Goal: Contribute content

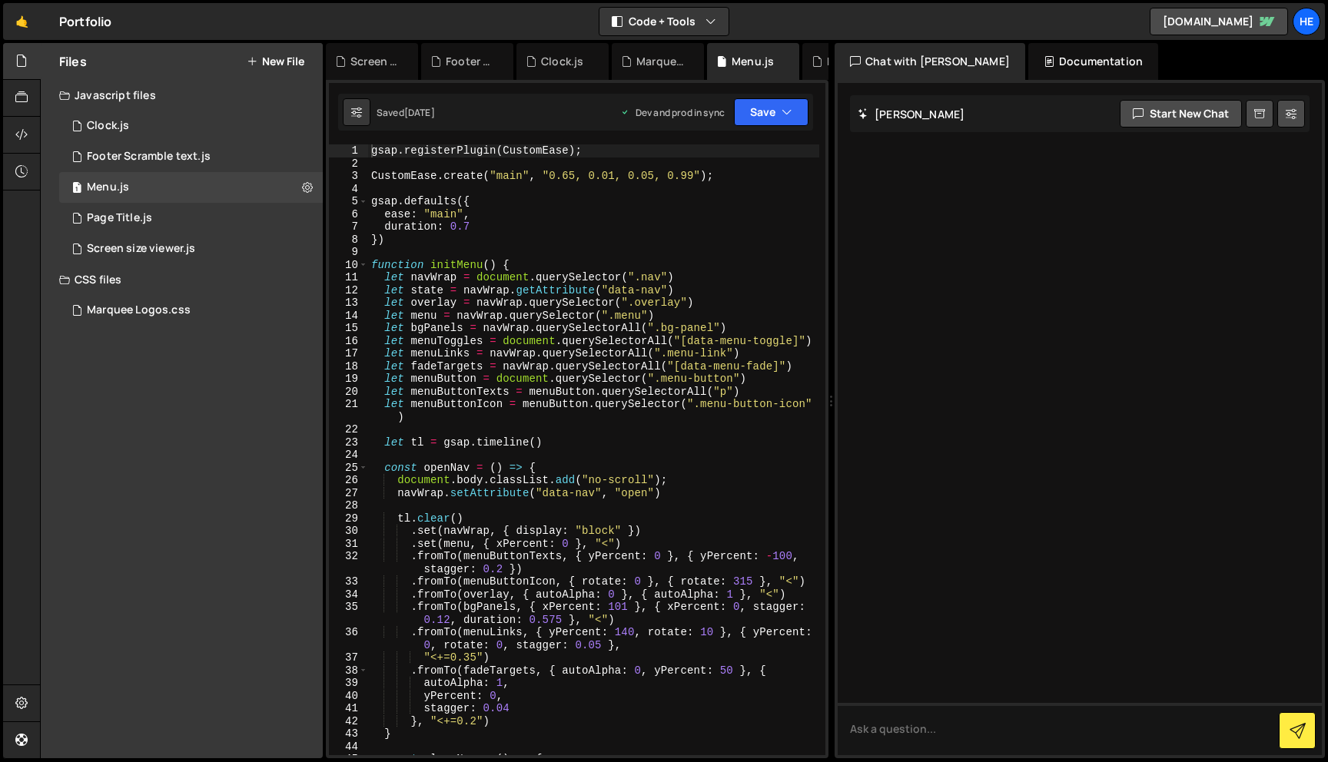
click at [152, 381] on div "Files New File Javascript files 1 Clock.js 0 1 Footer Scramble text.js 0 1 Menu…" at bounding box center [182, 401] width 282 height 716
click at [30, 102] on div at bounding box center [22, 98] width 38 height 37
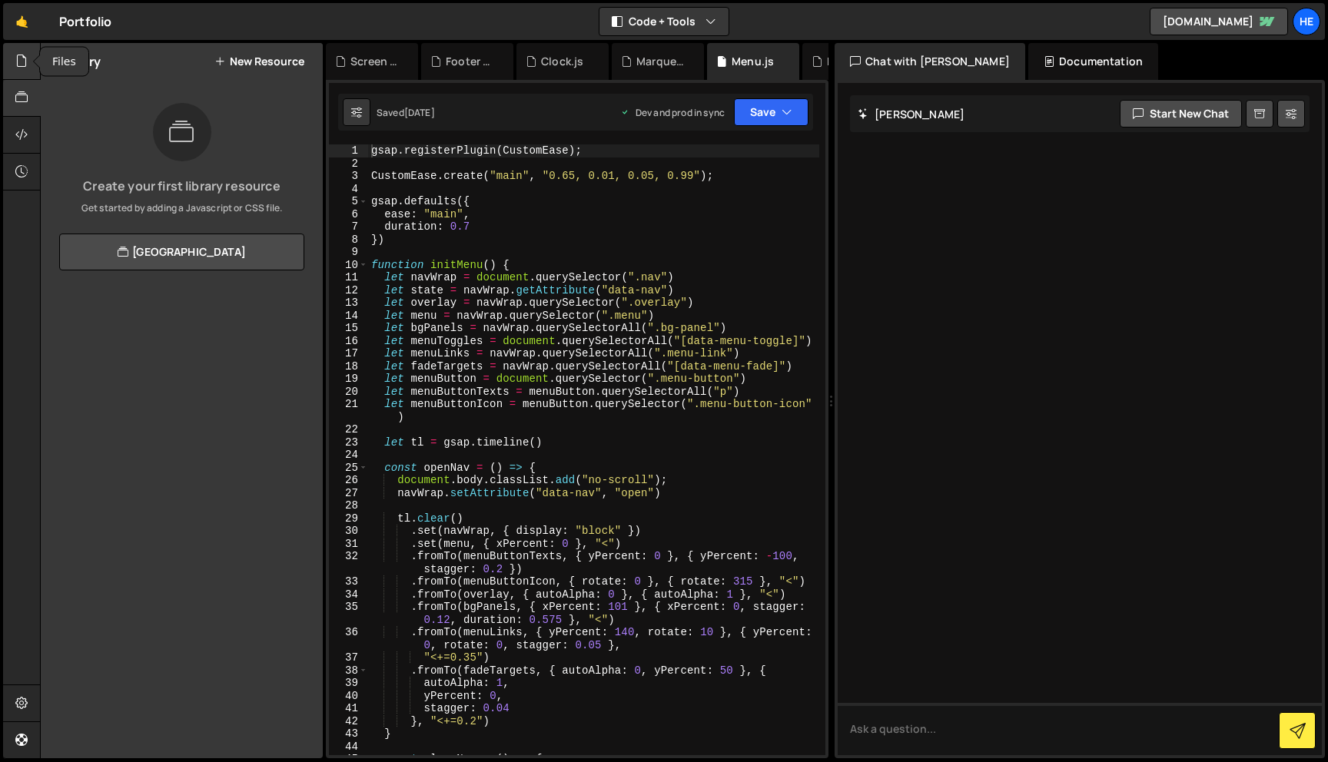
click at [18, 70] on div at bounding box center [22, 61] width 38 height 37
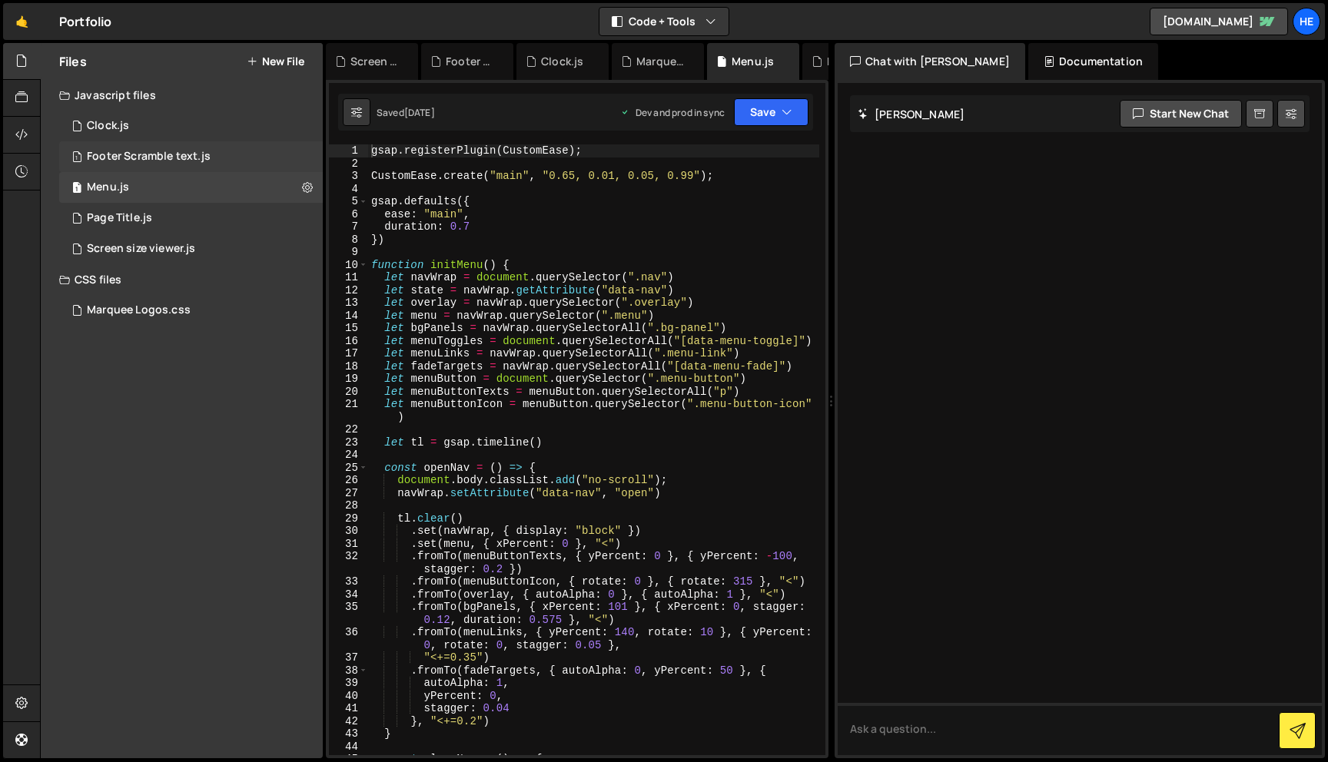
click at [210, 151] on div "1 Footer Scramble text.js 0" at bounding box center [191, 156] width 264 height 31
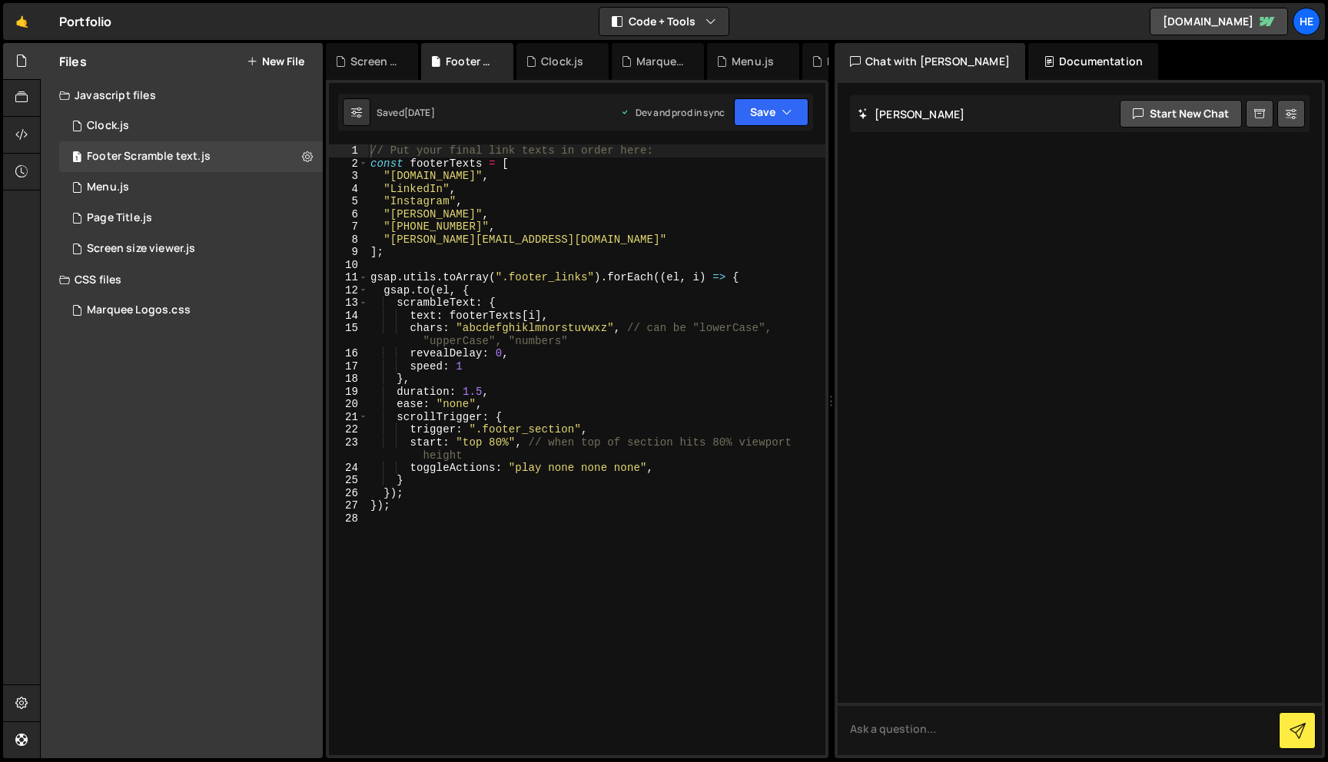
click at [480, 393] on div "// Put your final link texts in order here: const footerTexts = [ "[DOMAIN_NAME…" at bounding box center [596, 462] width 458 height 636
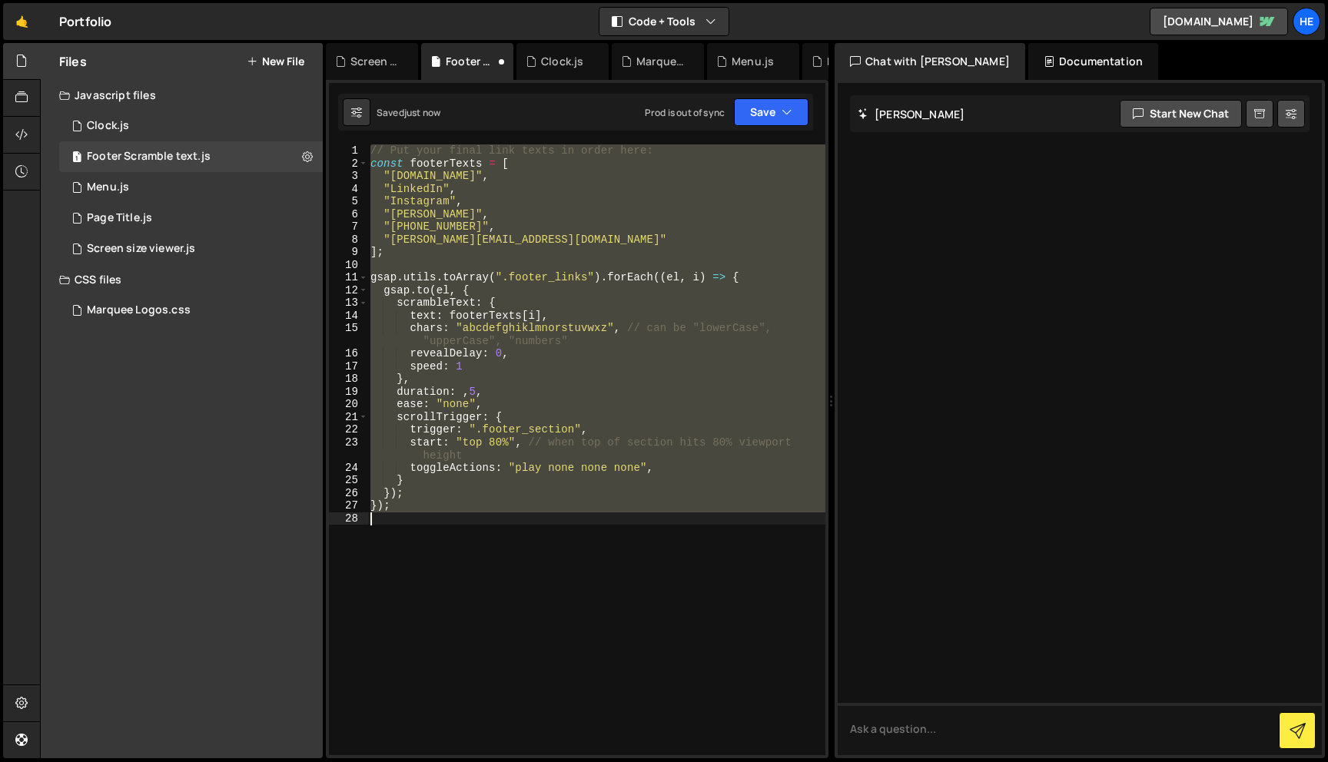
scroll to position [0, 1]
click at [463, 390] on div "// Put your final link texts in order here: const footerTexts = [ "[DOMAIN_NAME…" at bounding box center [596, 449] width 458 height 611
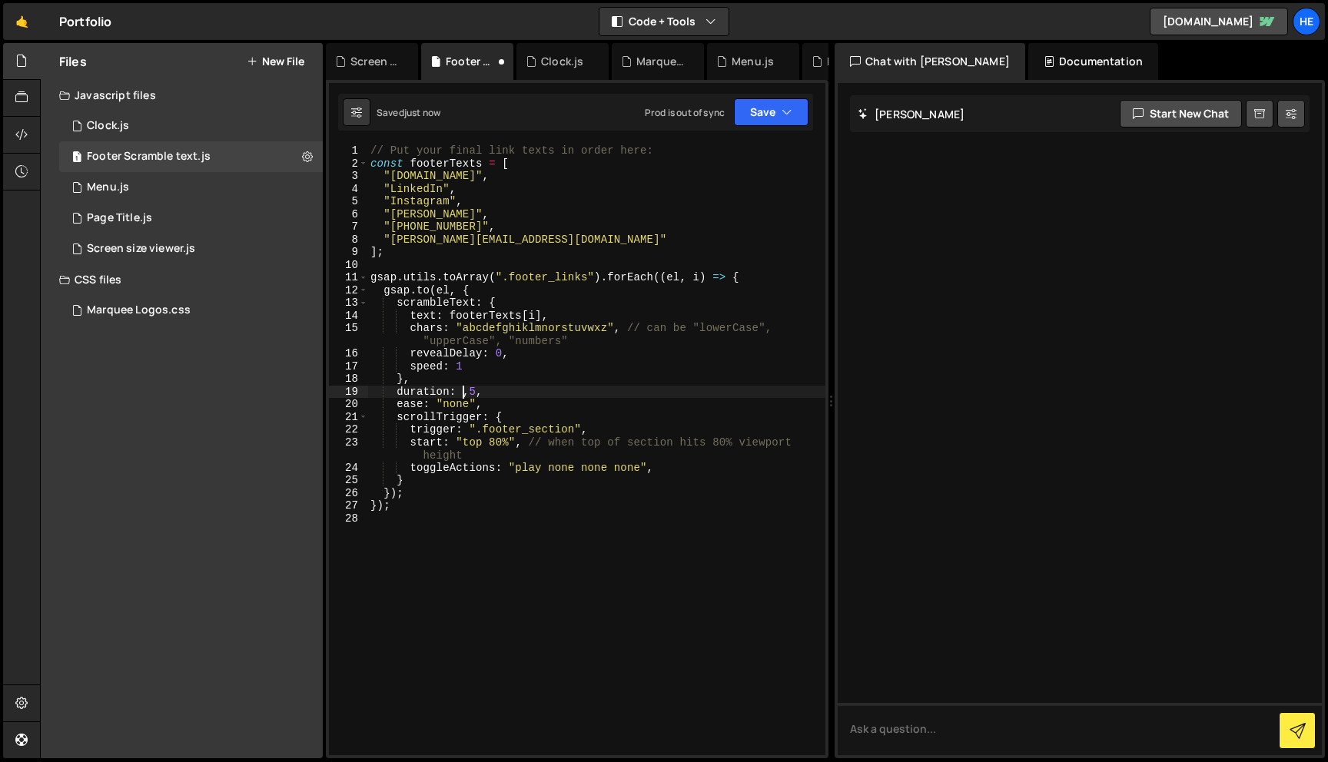
click at [470, 392] on div "// Put your final link texts in order here: const footerTexts = [ "[DOMAIN_NAME…" at bounding box center [596, 462] width 458 height 636
drag, startPoint x: 462, startPoint y: 367, endPoint x: 486, endPoint y: 450, distance: 87.1
click at [462, 367] on div "// Put your final link texts in order here: const footerTexts = [ "[DOMAIN_NAME…" at bounding box center [596, 462] width 458 height 636
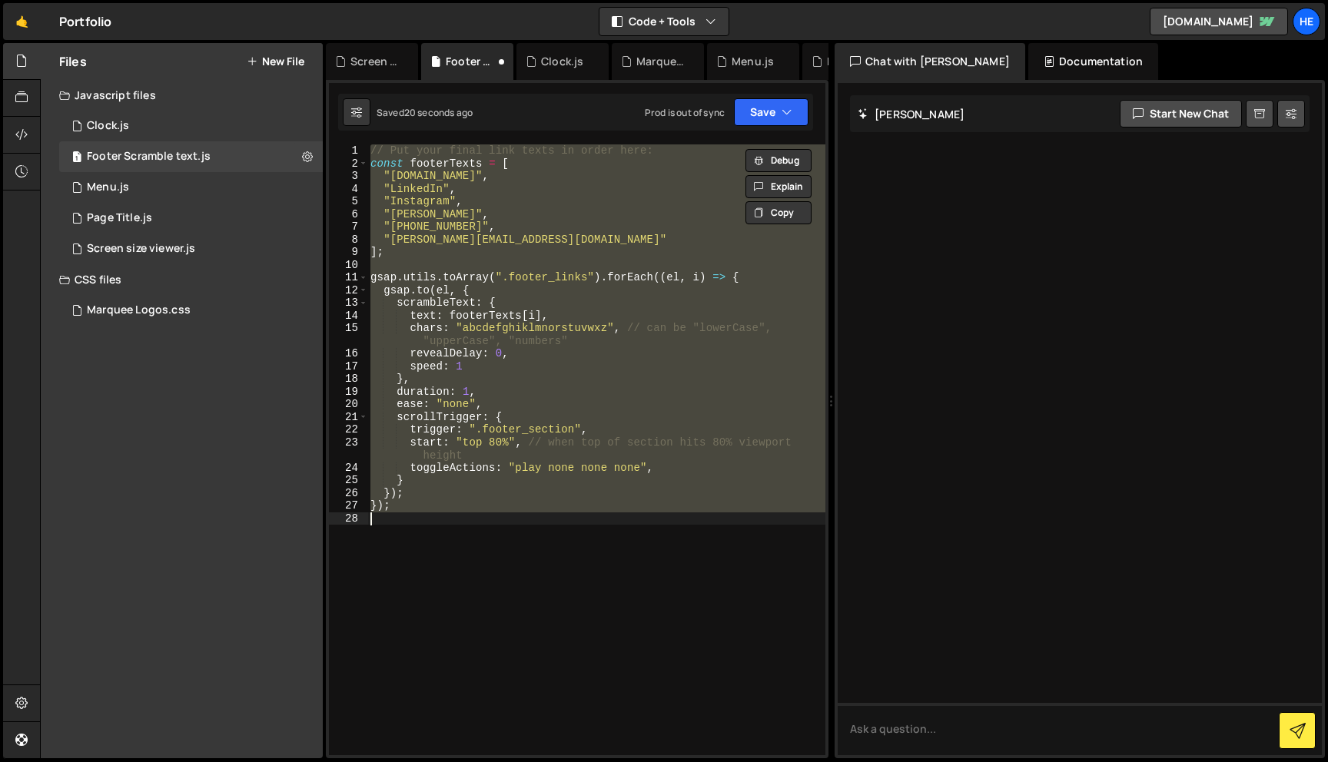
type textarea "duration: 1.5,"
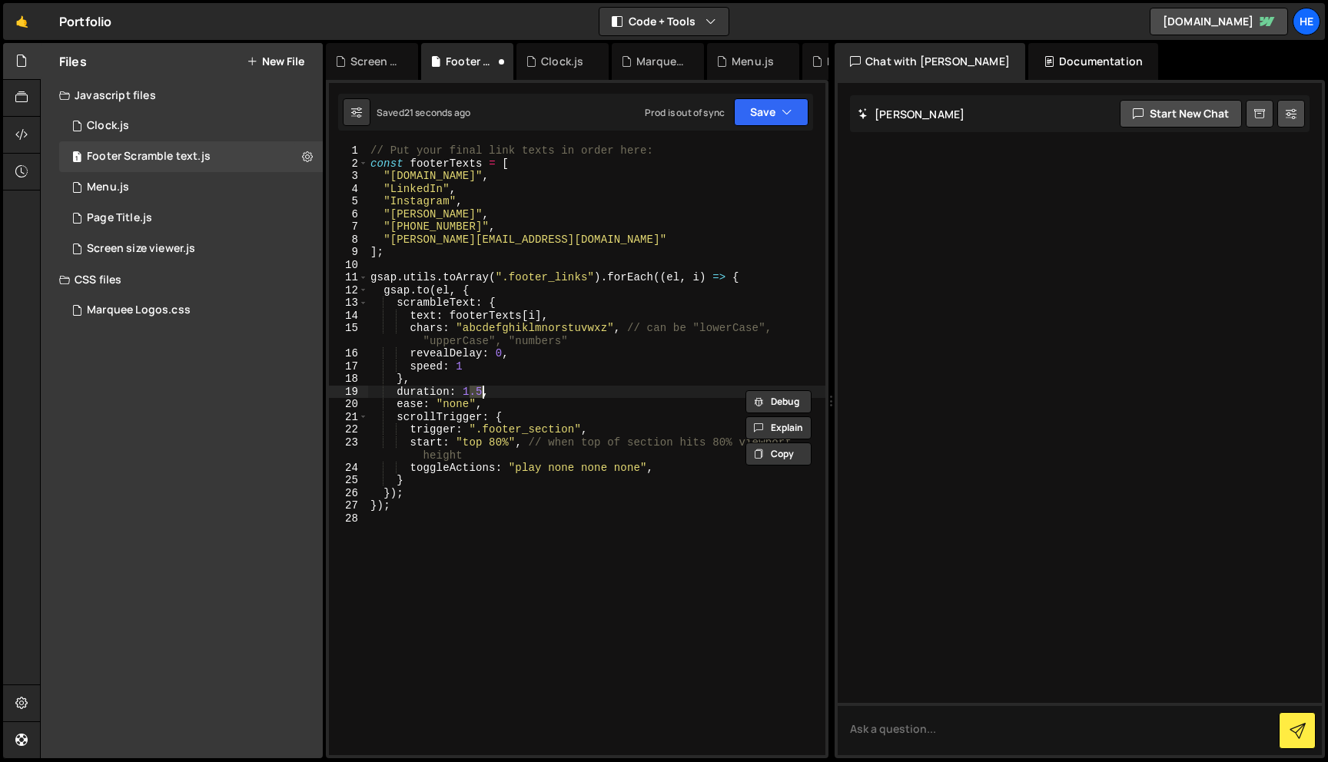
click at [545, 521] on div "// Put your final link texts in order here: const footerTexts = [ "[DOMAIN_NAME…" at bounding box center [596, 462] width 458 height 636
